Goal: Information Seeking & Learning: Learn about a topic

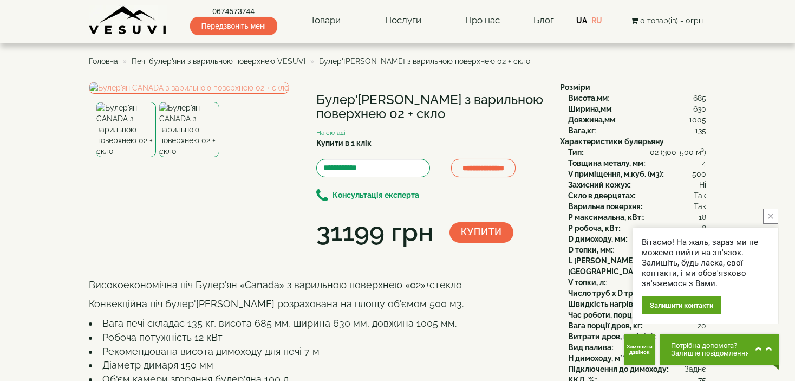
click at [112, 63] on span "Головна" at bounding box center [103, 61] width 29 height 9
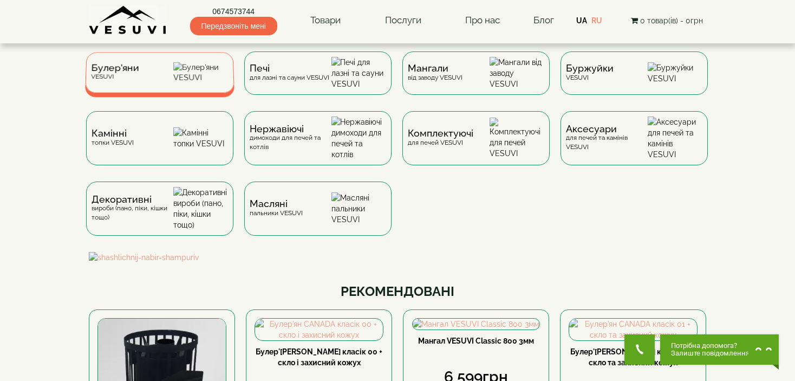
click at [189, 73] on img at bounding box center [200, 72] width 55 height 21
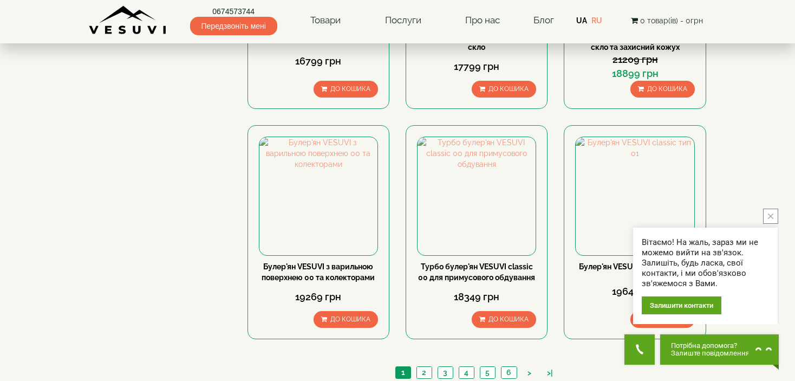
scroll to position [1186, 0]
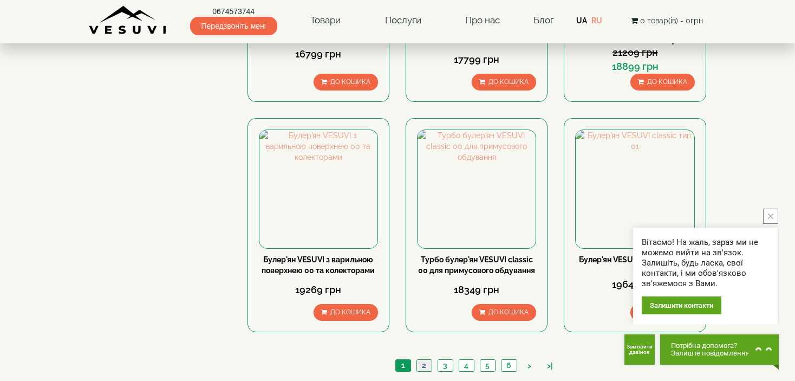
click at [423, 359] on link "2" at bounding box center [423, 364] width 15 height 11
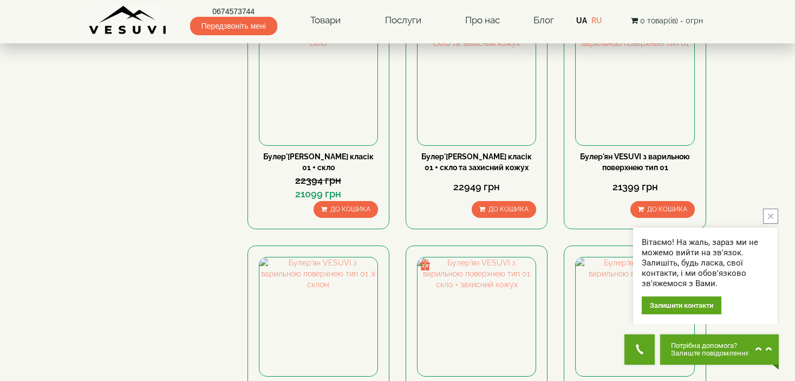
scroll to position [567, 0]
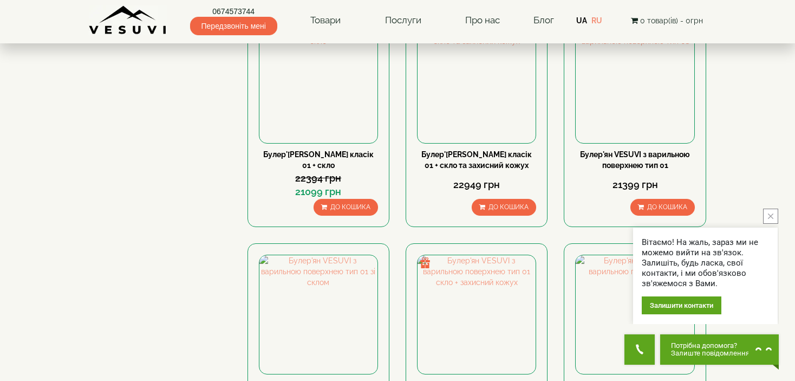
click at [775, 216] on button "close button" at bounding box center [770, 215] width 15 height 15
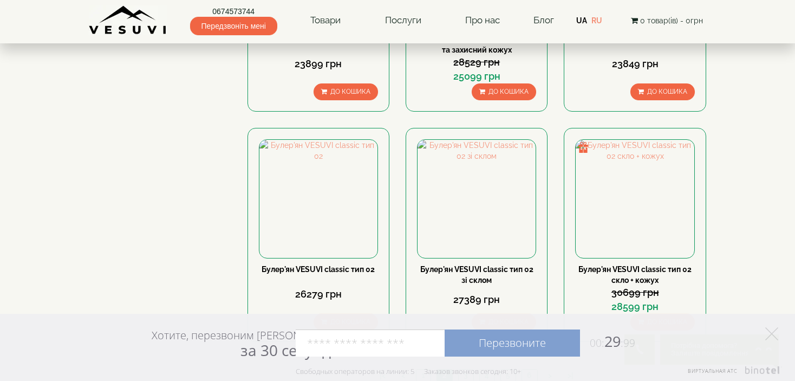
scroll to position [1171, 0]
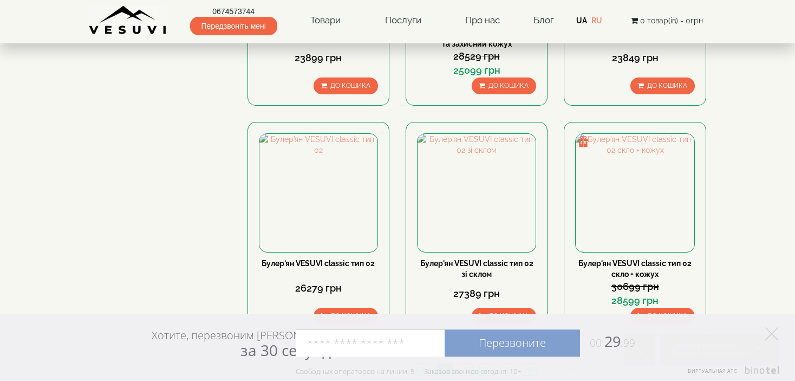
click at [463, 363] on link "3" at bounding box center [465, 368] width 15 height 11
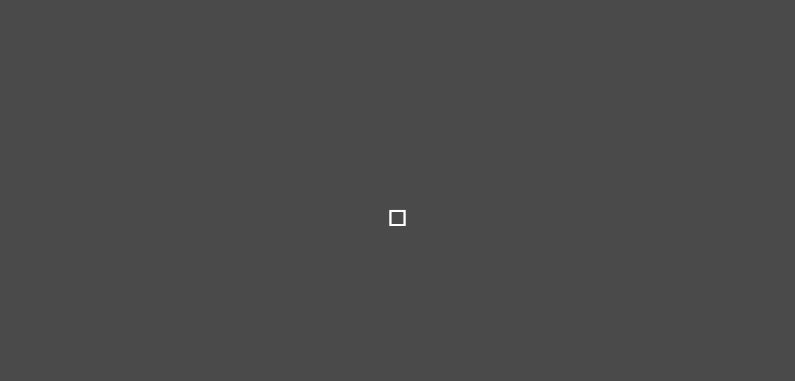
type input "*****"
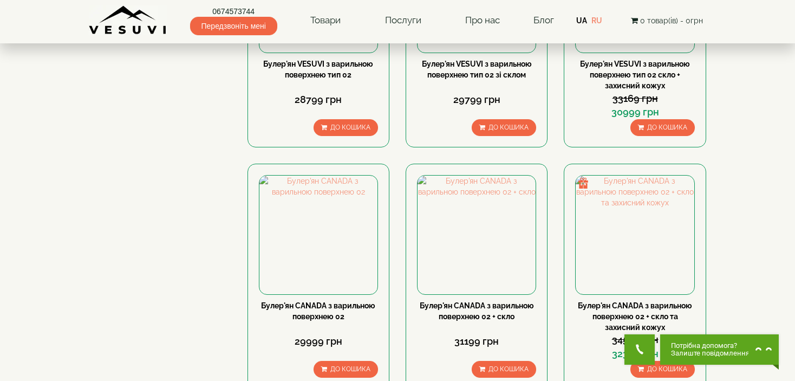
scroll to position [654, 0]
